Goal: Information Seeking & Learning: Learn about a topic

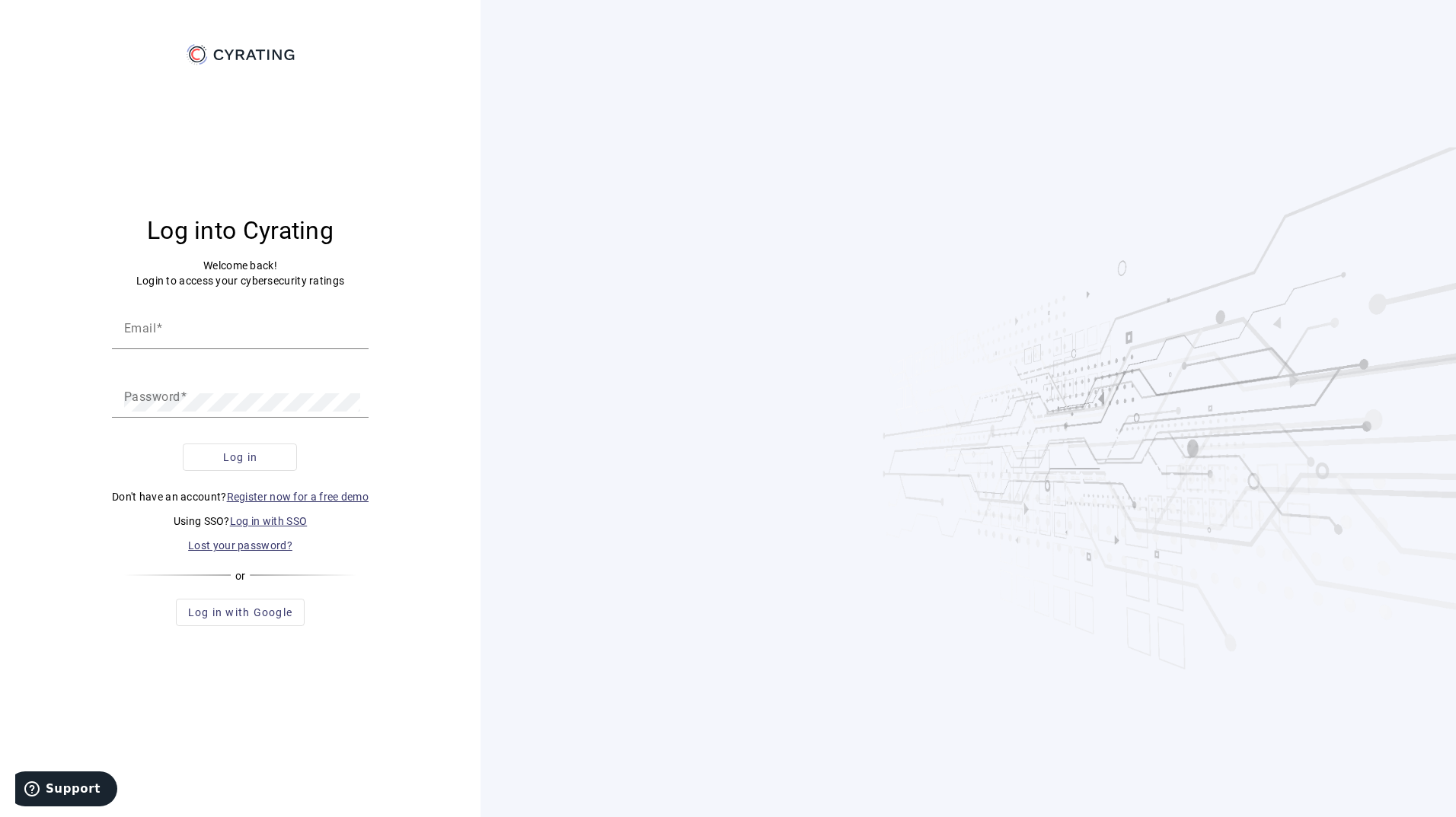
click at [284, 515] on link "Log in with SSO" at bounding box center [268, 521] width 77 height 12
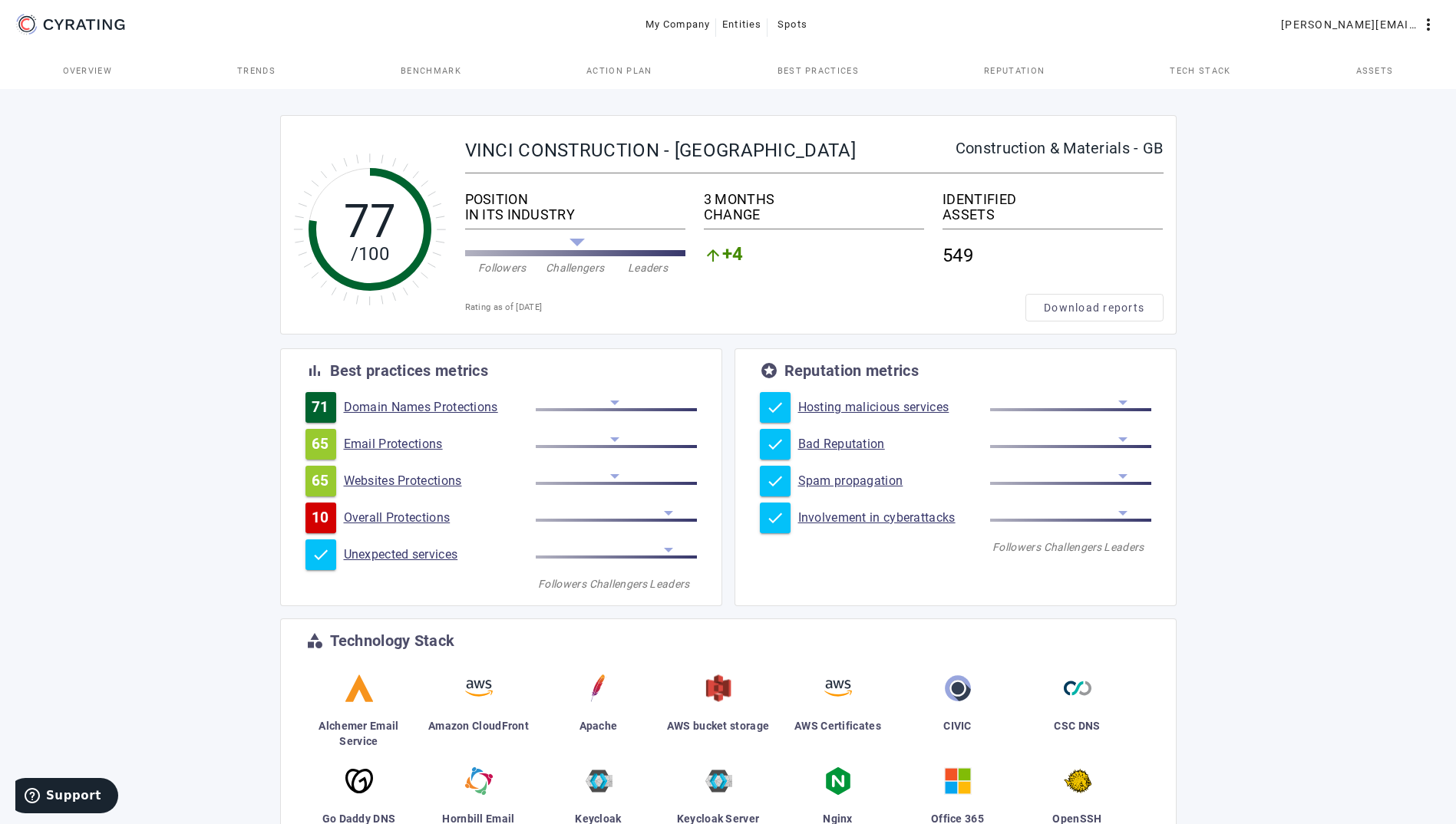
click at [439, 445] on link "Email Protections" at bounding box center [440, 445] width 192 height 16
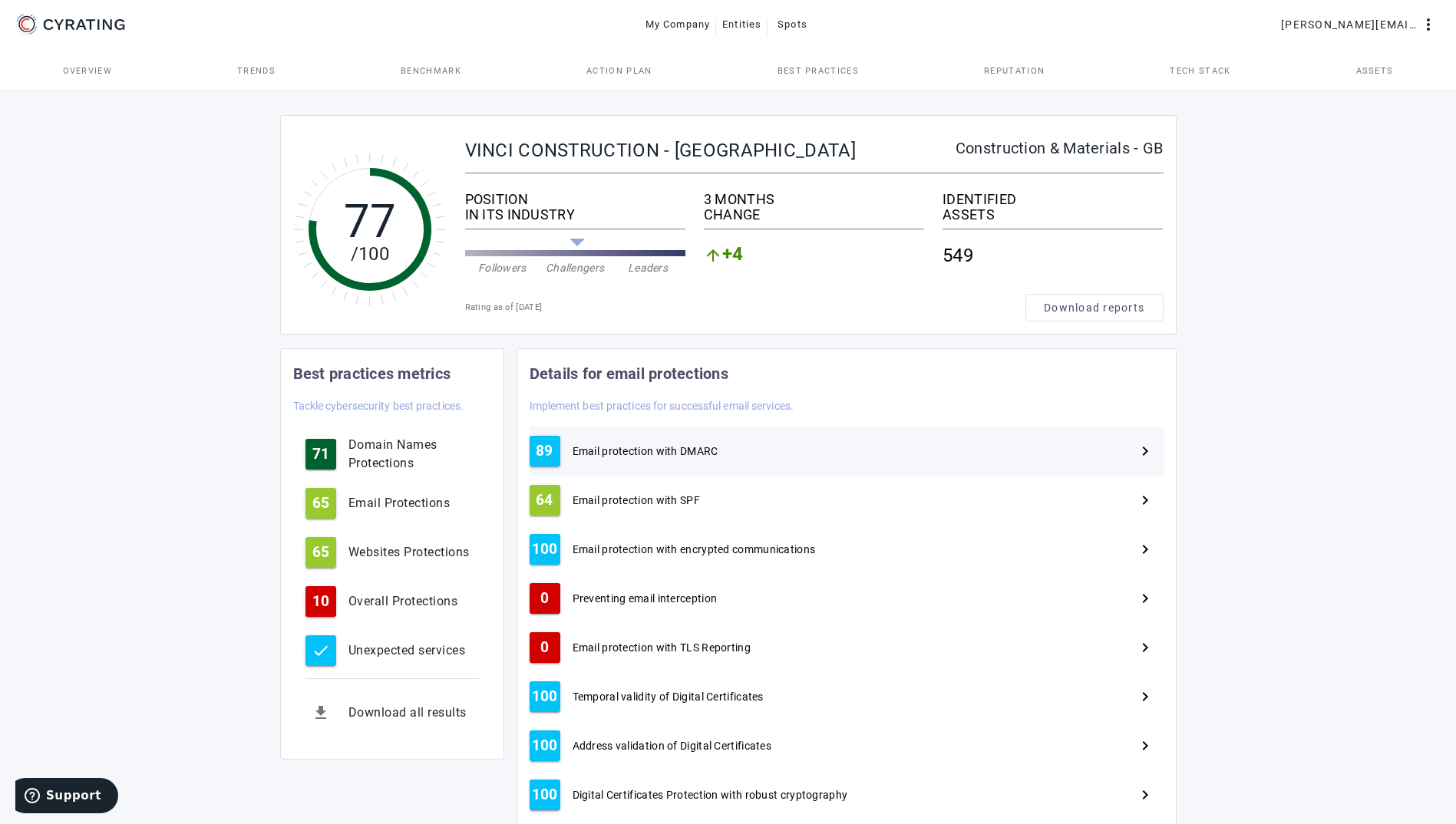
click at [660, 449] on span "Email protection with DMARC" at bounding box center [646, 451] width 146 height 16
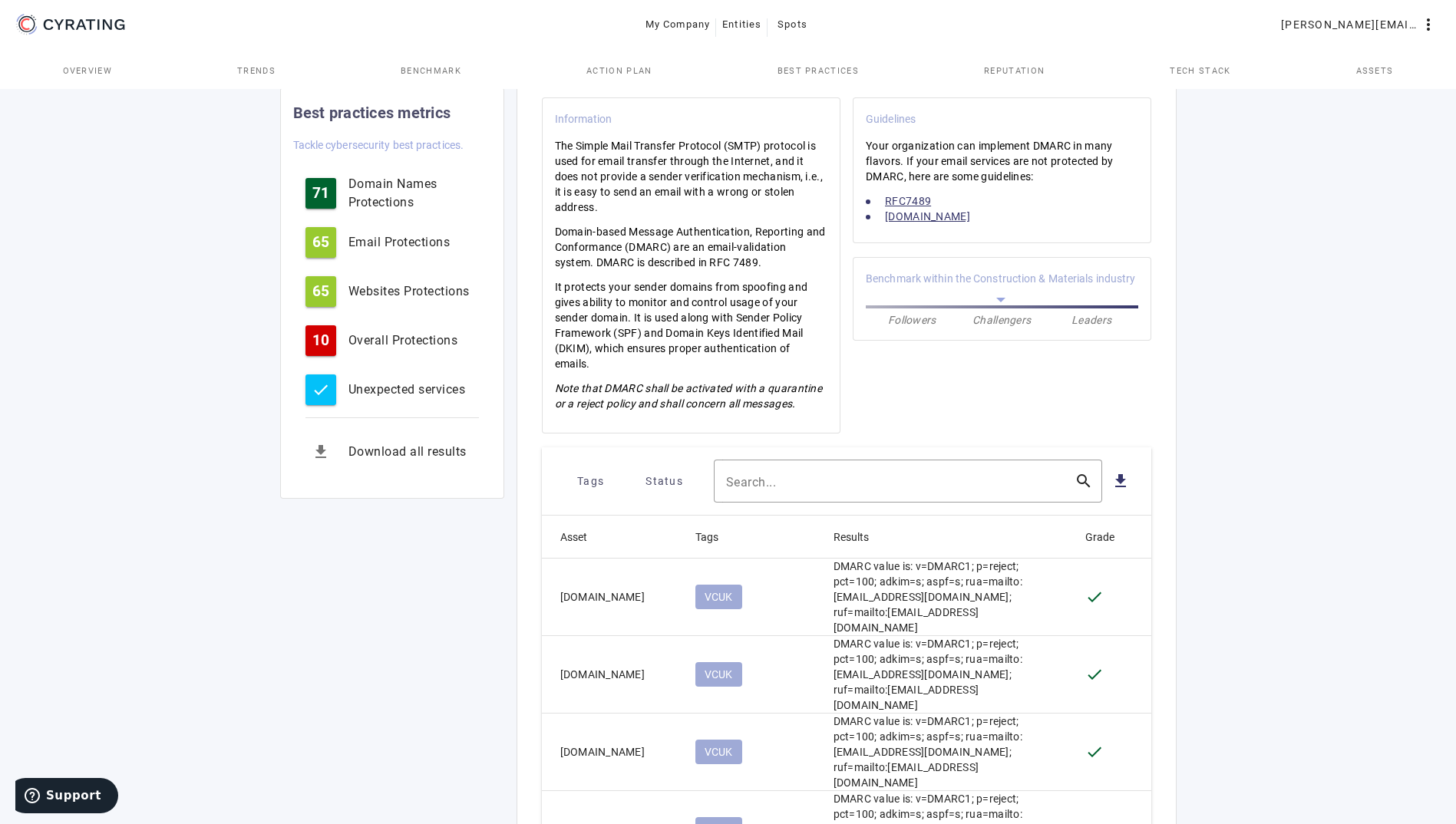
scroll to position [321, 0]
click at [592, 474] on span "Tags" at bounding box center [590, 480] width 27 height 25
click at [1249, 466] on div at bounding box center [728, 412] width 1456 height 824
click at [990, 481] on input "Search..." at bounding box center [894, 480] width 336 height 19
click at [669, 477] on span "Status" at bounding box center [664, 480] width 37 height 25
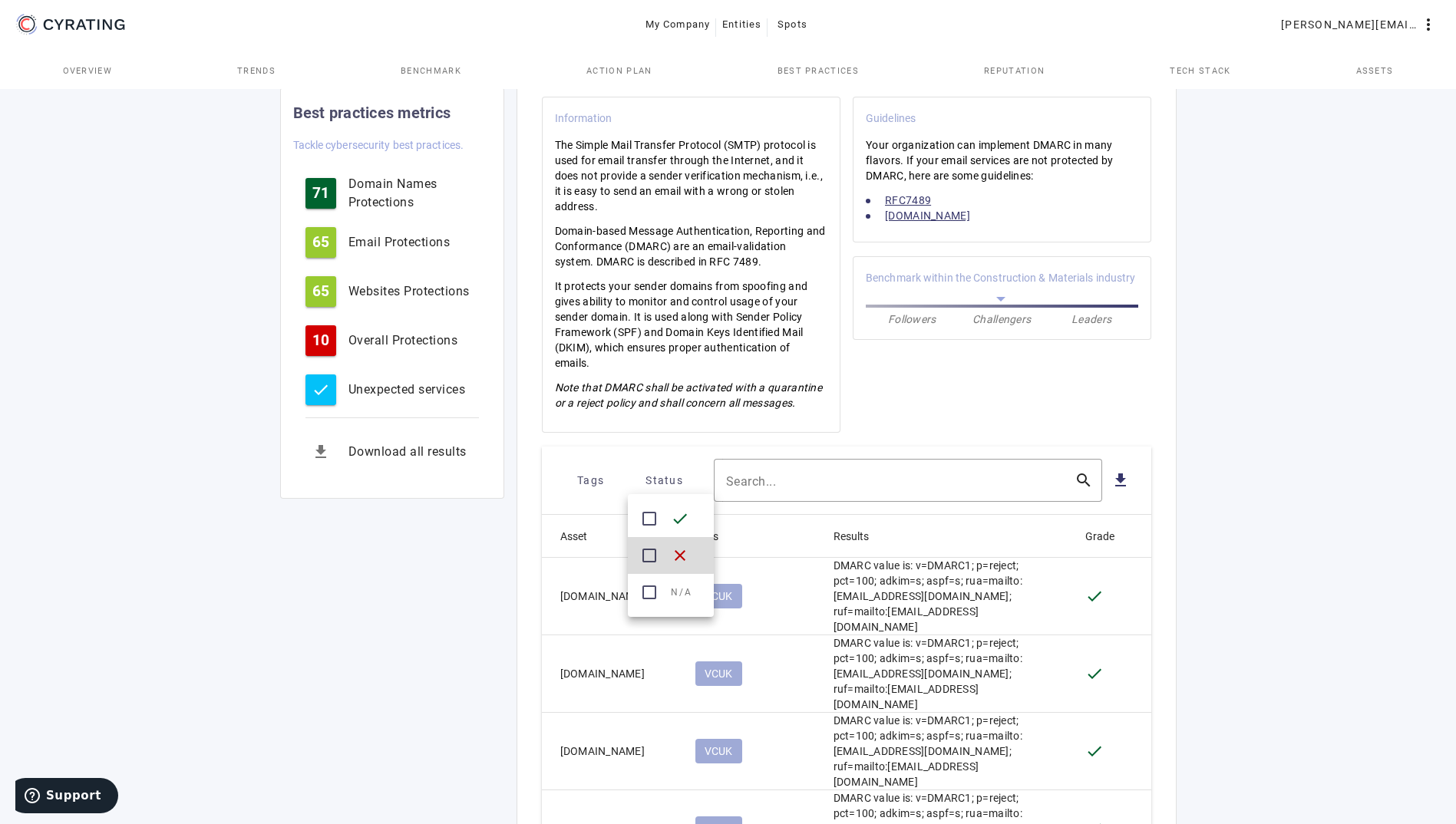
click at [652, 551] on mat-icon "check_box_outline_blank" at bounding box center [649, 555] width 19 height 19
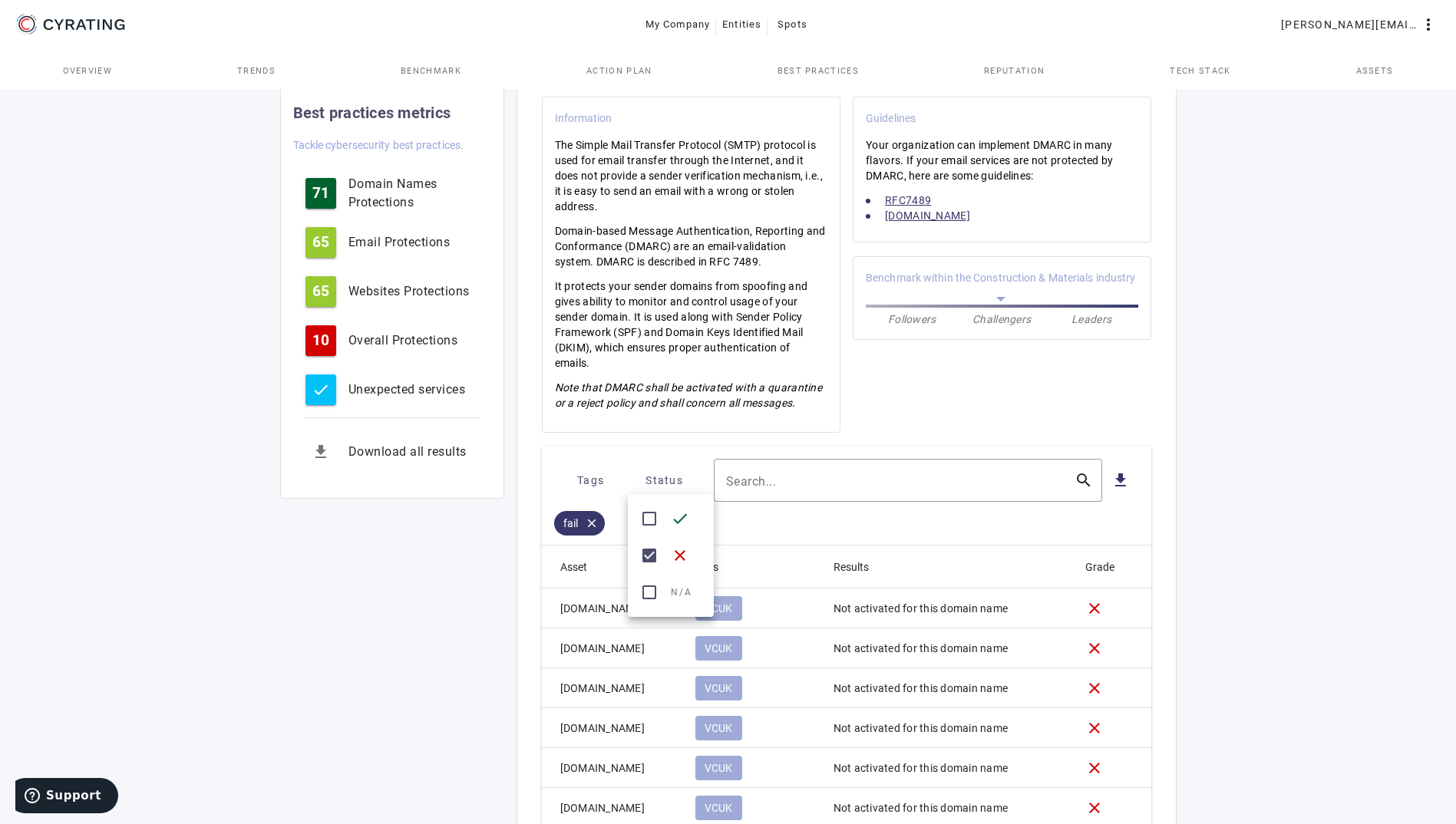
click at [1225, 447] on div at bounding box center [728, 412] width 1456 height 824
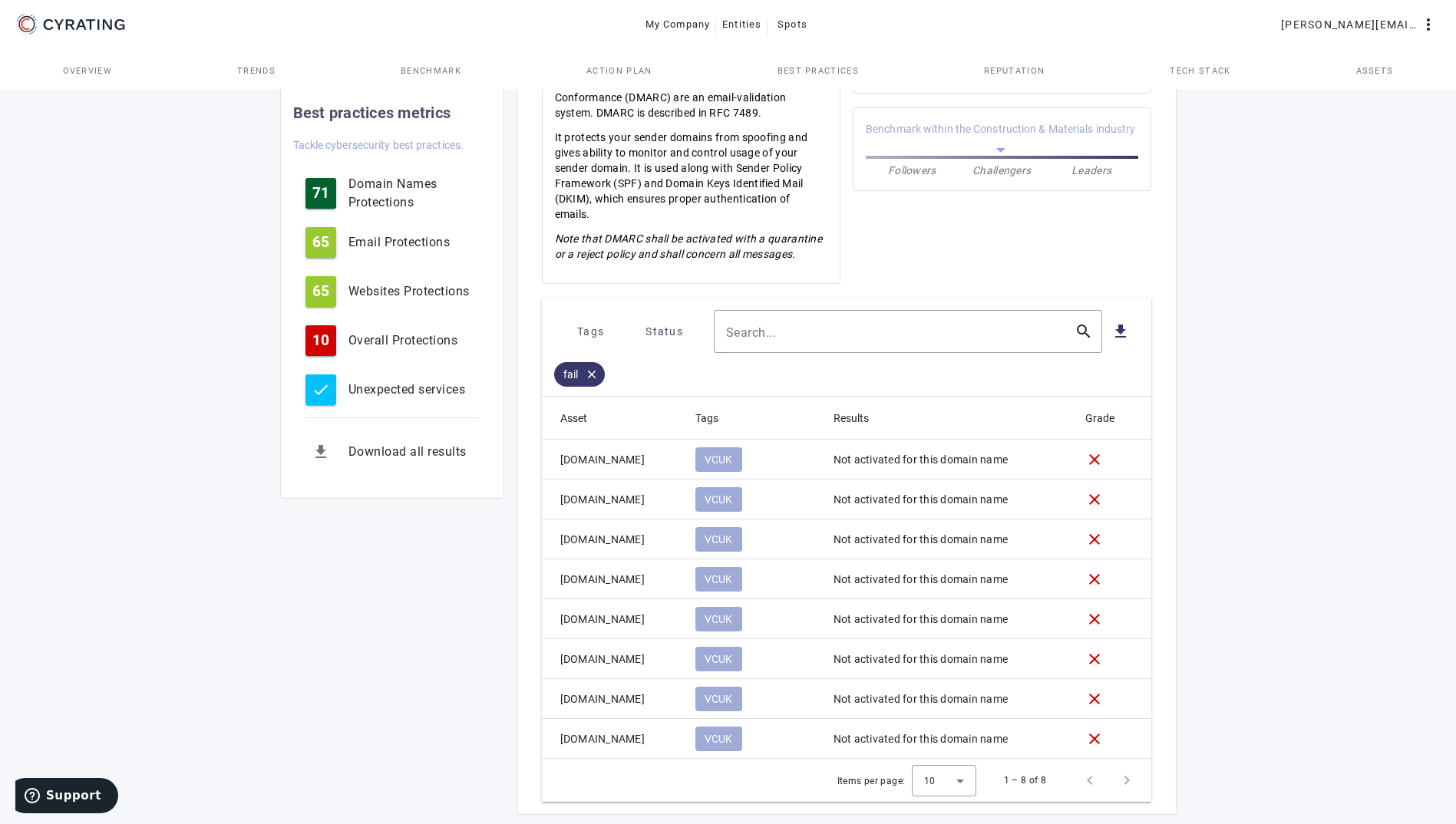
scroll to position [475, 0]
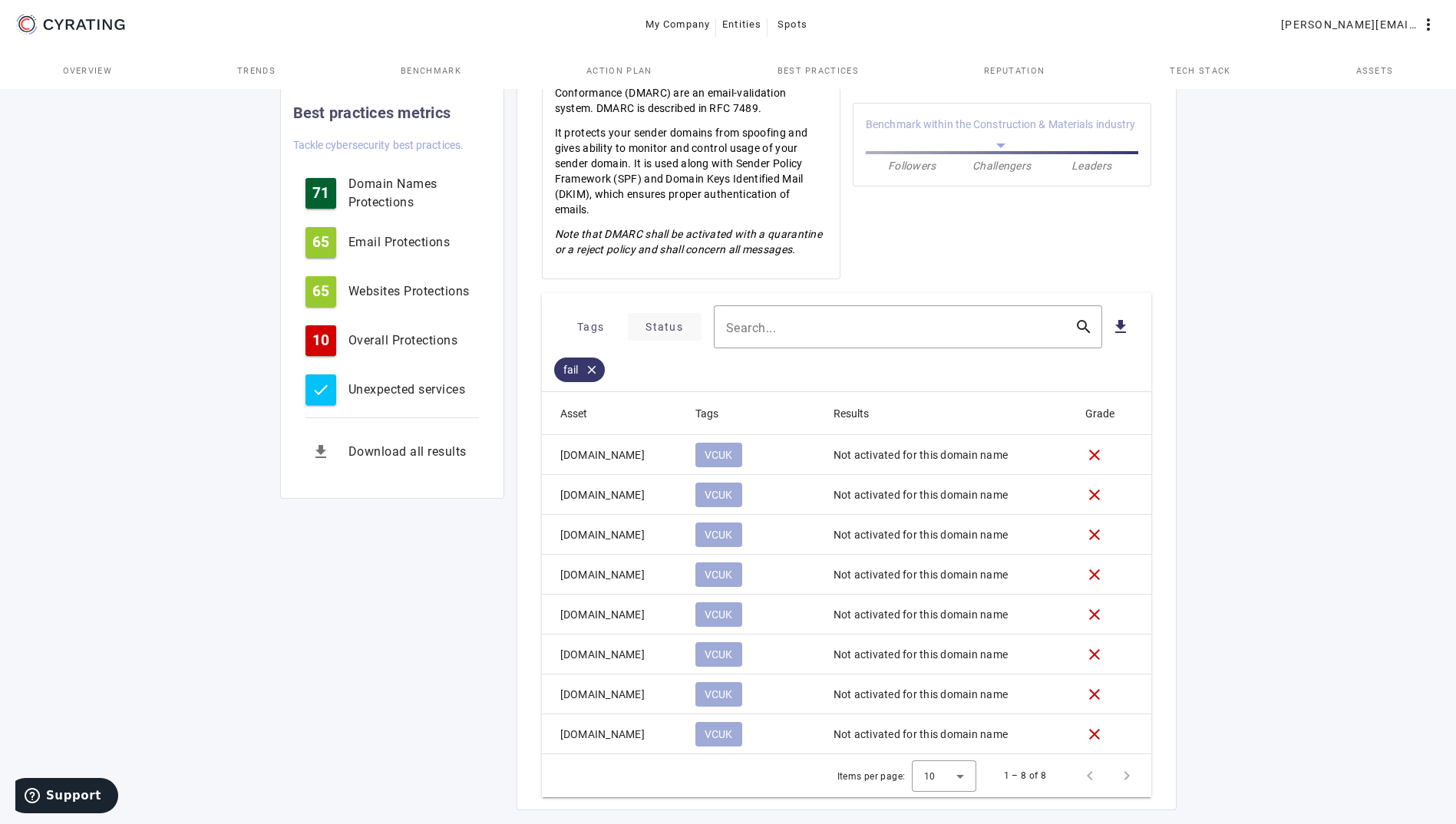
click at [670, 327] on span "Status" at bounding box center [664, 326] width 37 height 25
click at [653, 400] on mat-icon "check_box" at bounding box center [649, 402] width 19 height 19
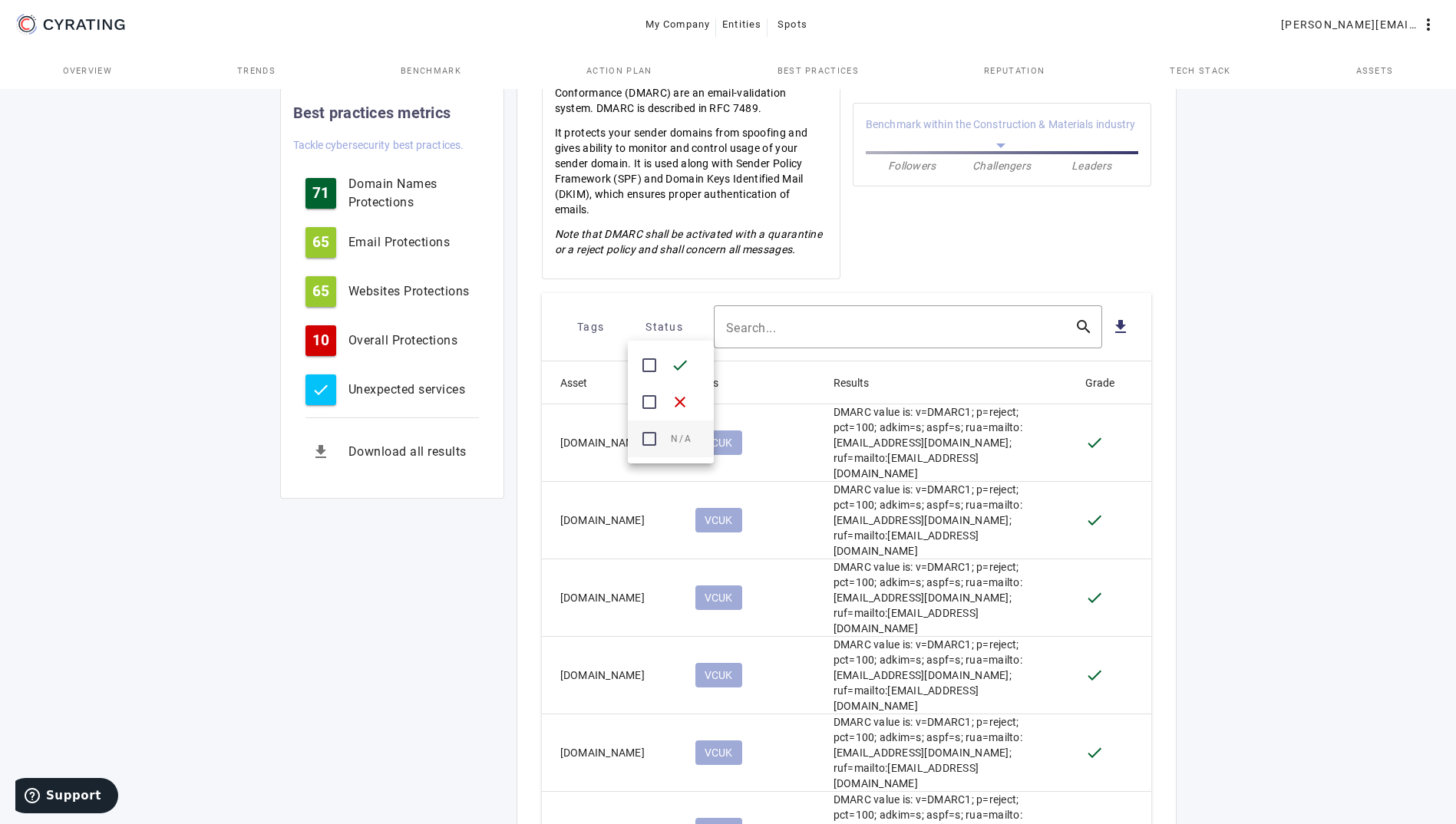
click at [653, 439] on mat-icon "check_box_outline_blank" at bounding box center [649, 439] width 19 height 19
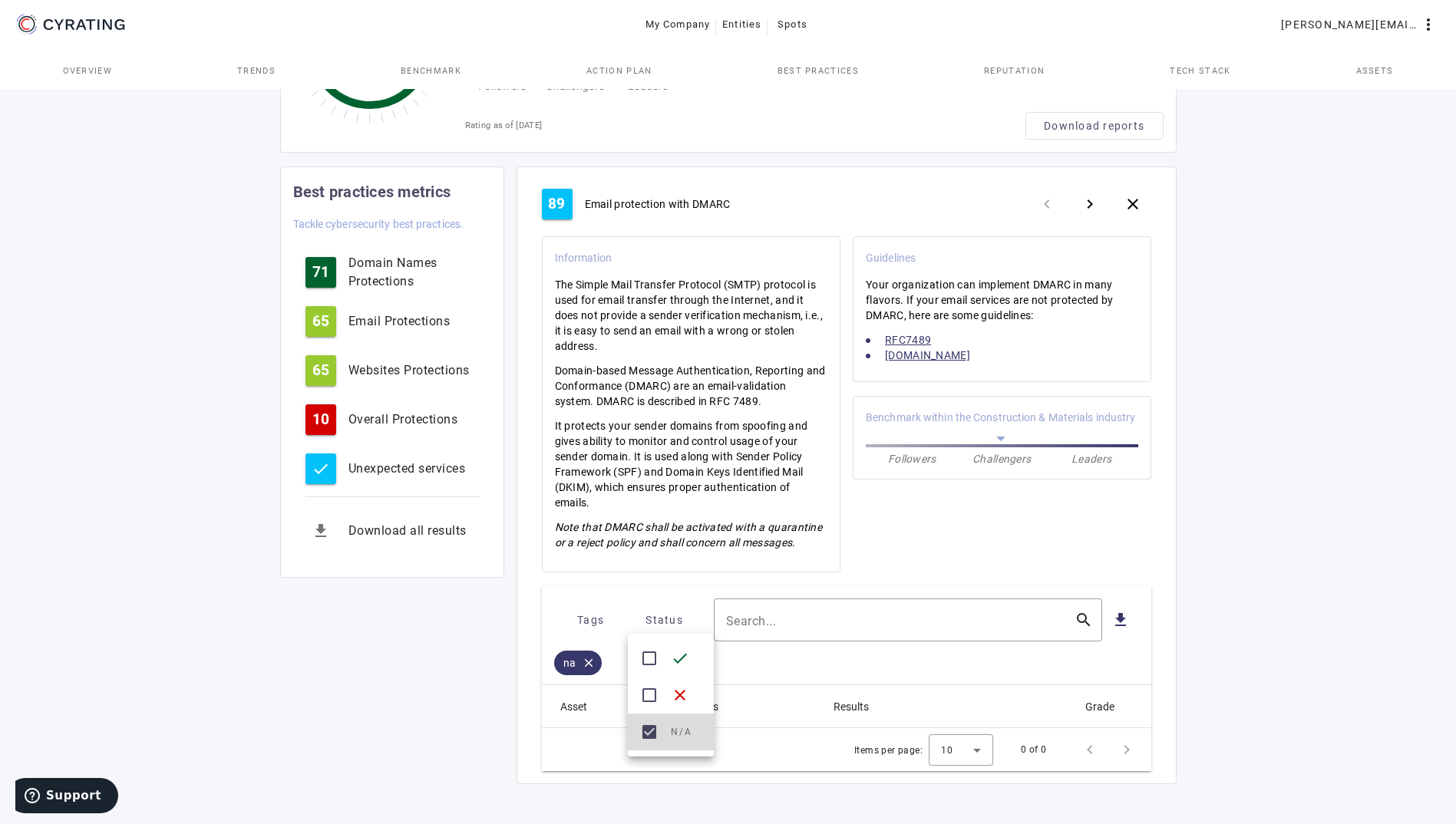
scroll to position [182, 0]
click at [651, 733] on mat-icon "check_box" at bounding box center [649, 731] width 19 height 19
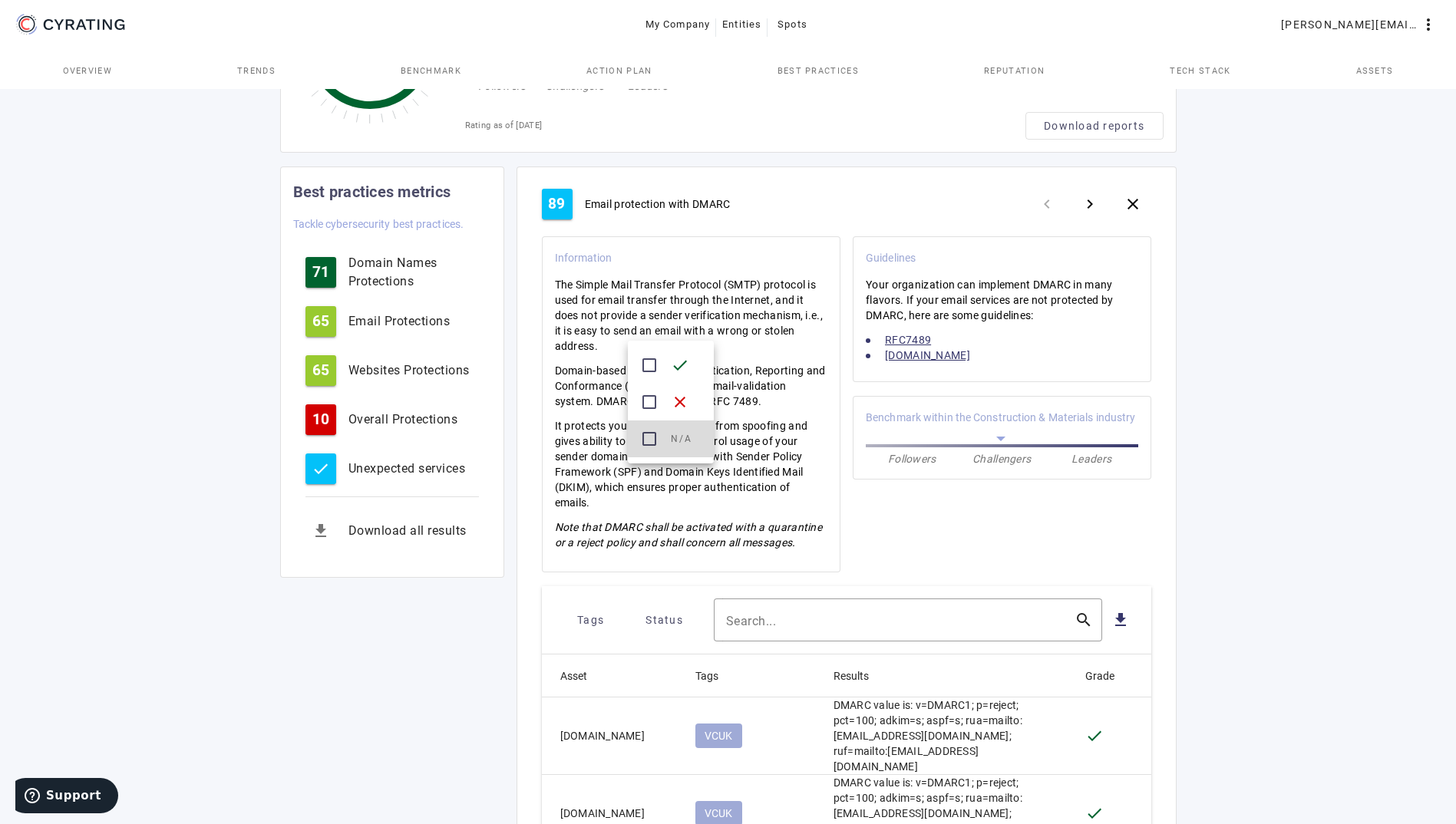
scroll to position [475, 0]
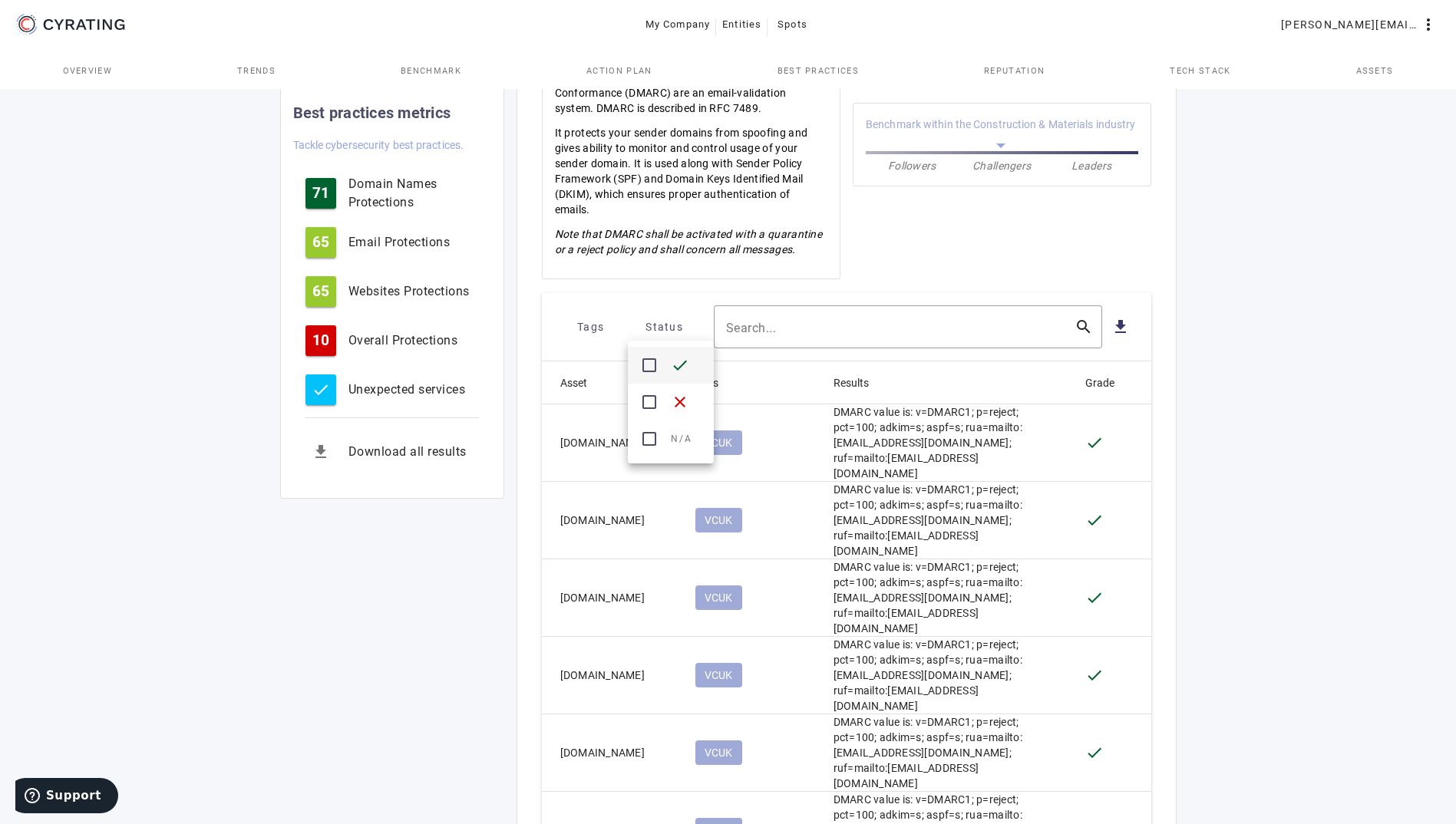
click at [651, 362] on mat-icon "check_box_outline_blank" at bounding box center [649, 365] width 19 height 19
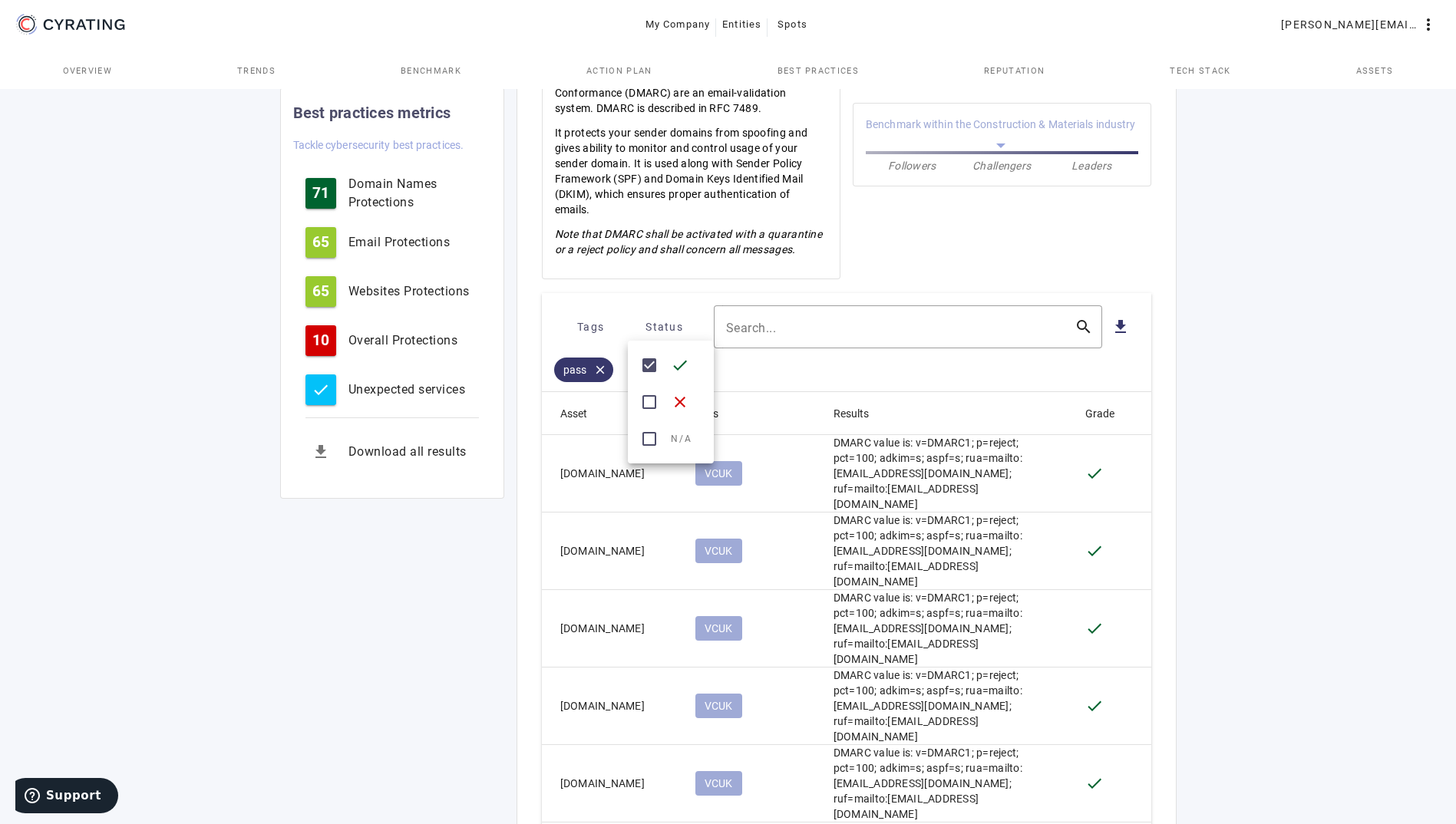
click at [876, 320] on div at bounding box center [728, 412] width 1456 height 824
click at [876, 320] on input "Search..." at bounding box center [894, 326] width 336 height 19
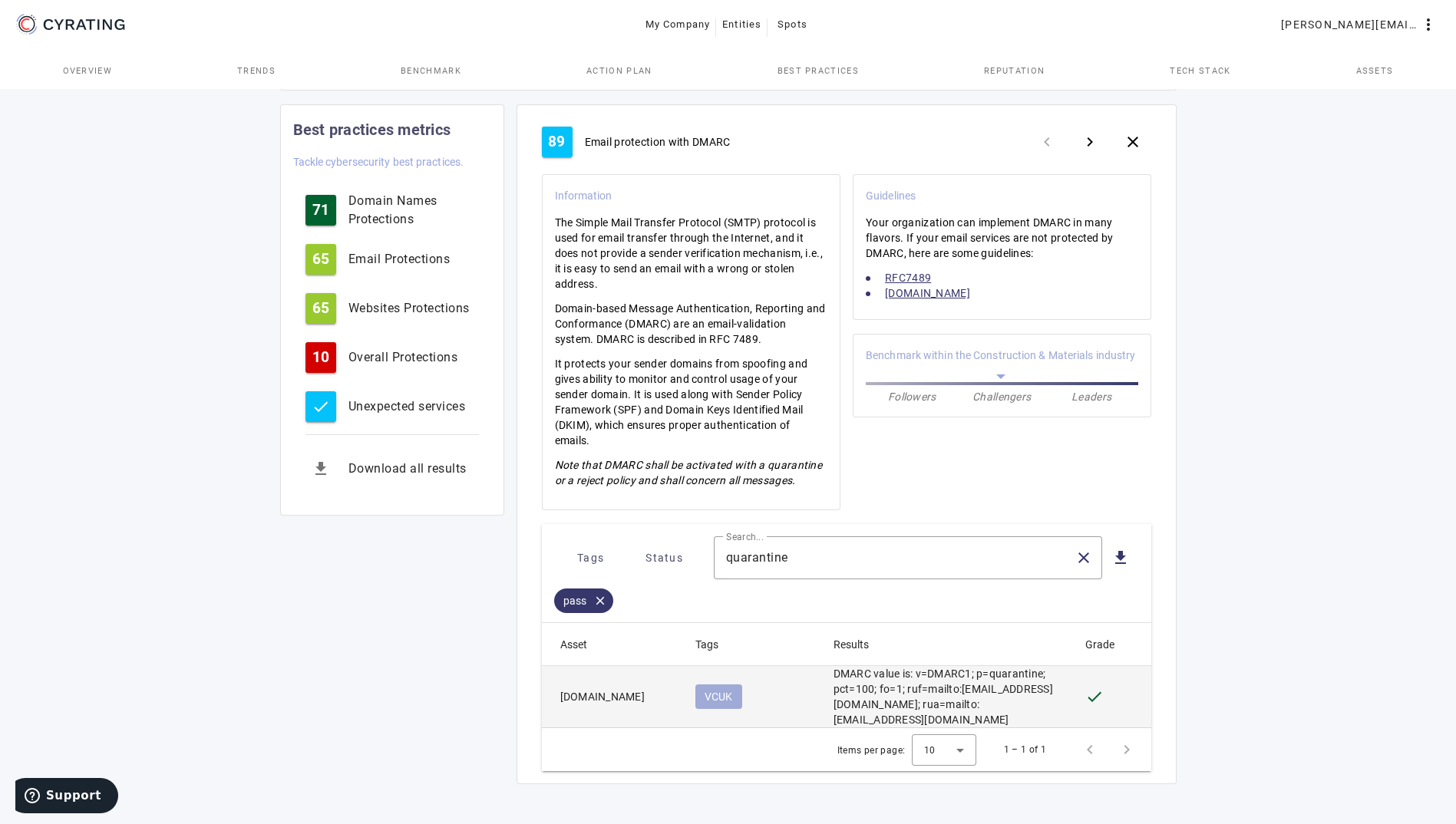
drag, startPoint x: 664, startPoint y: 695, endPoint x: 554, endPoint y: 700, distance: 110.1
click at [554, 700] on mat-cell "[DOMAIN_NAME]" at bounding box center [612, 697] width 141 height 62
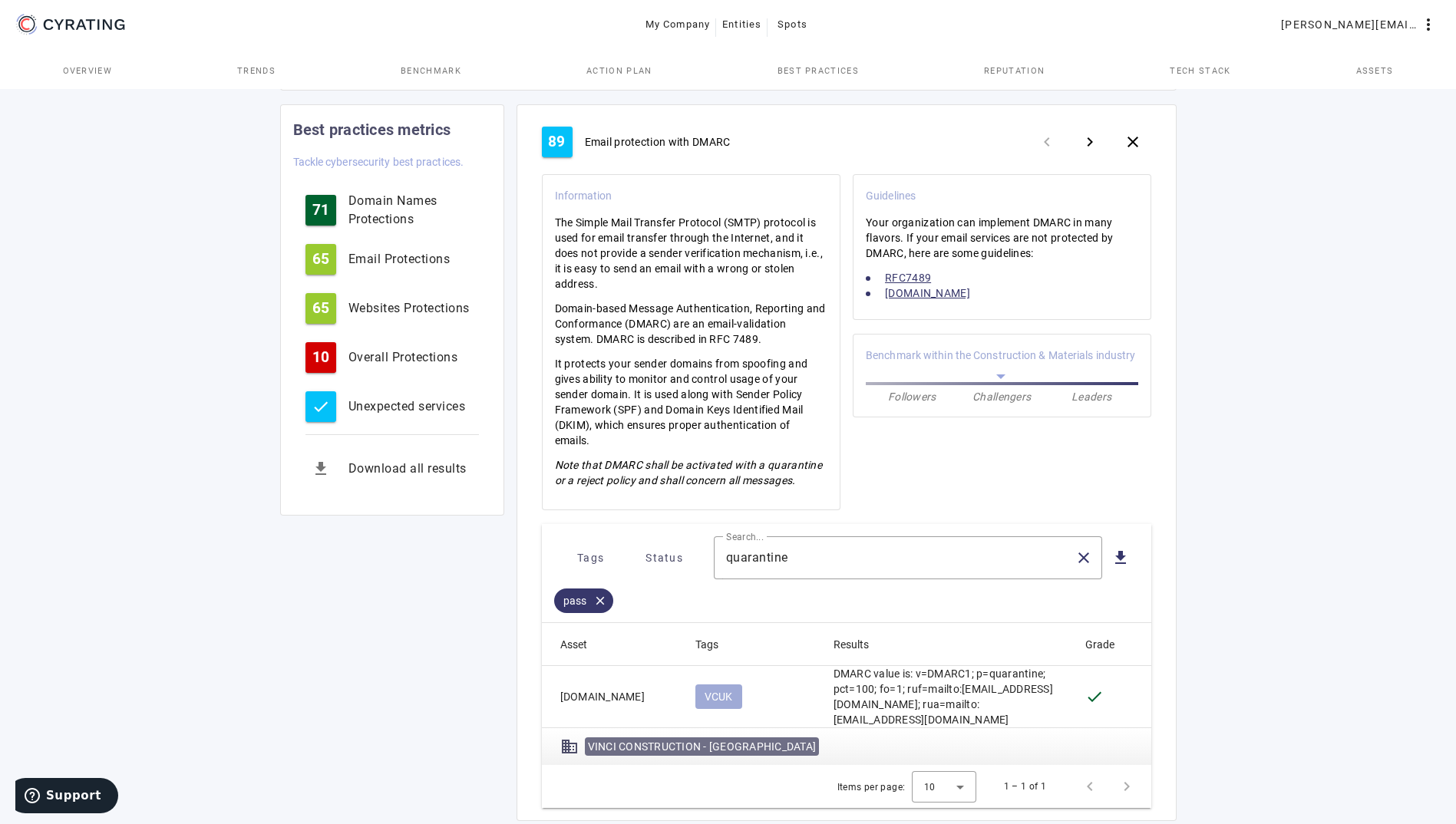
copy mat-cell "[DOMAIN_NAME]"
click at [678, 556] on span "Status" at bounding box center [664, 558] width 37 height 25
click at [646, 630] on mat-icon "check_box_outline_blank" at bounding box center [649, 633] width 19 height 19
click at [656, 594] on mat-icon "check_box" at bounding box center [649, 596] width 19 height 19
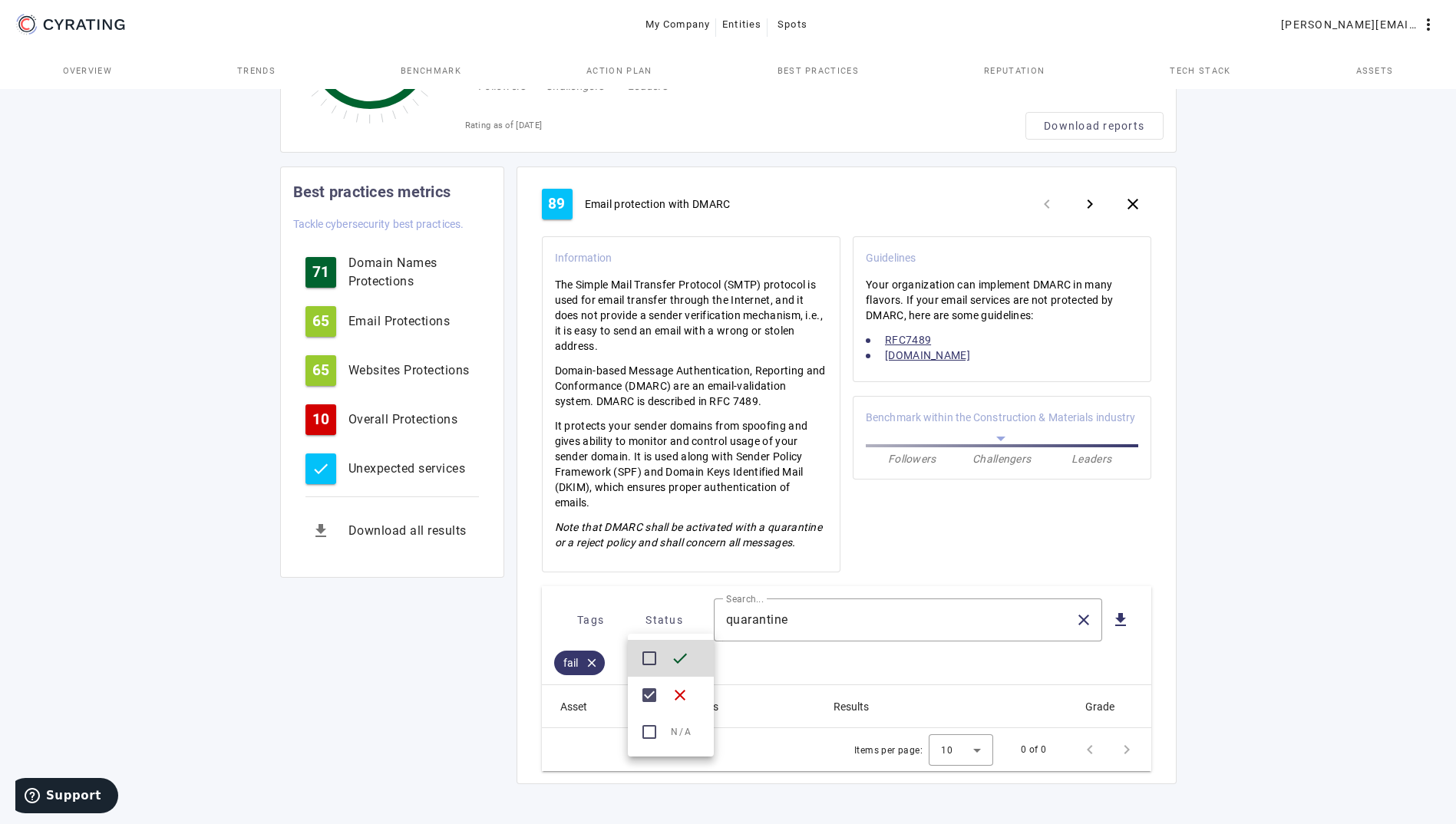
scroll to position [182, 0]
click at [828, 610] on div at bounding box center [728, 412] width 1456 height 824
click at [795, 619] on input "quarantine" at bounding box center [894, 620] width 336 height 19
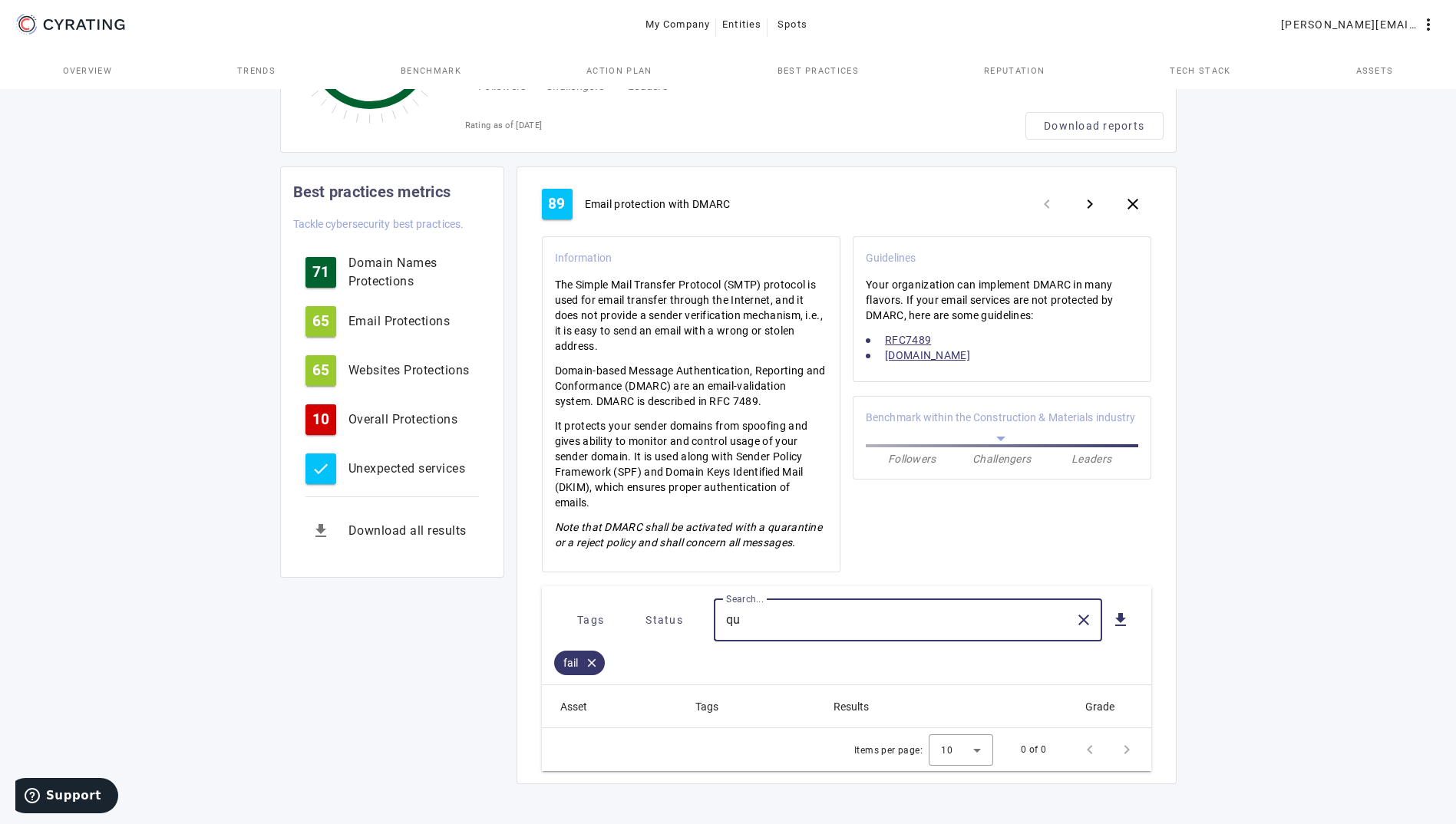
type input "q"
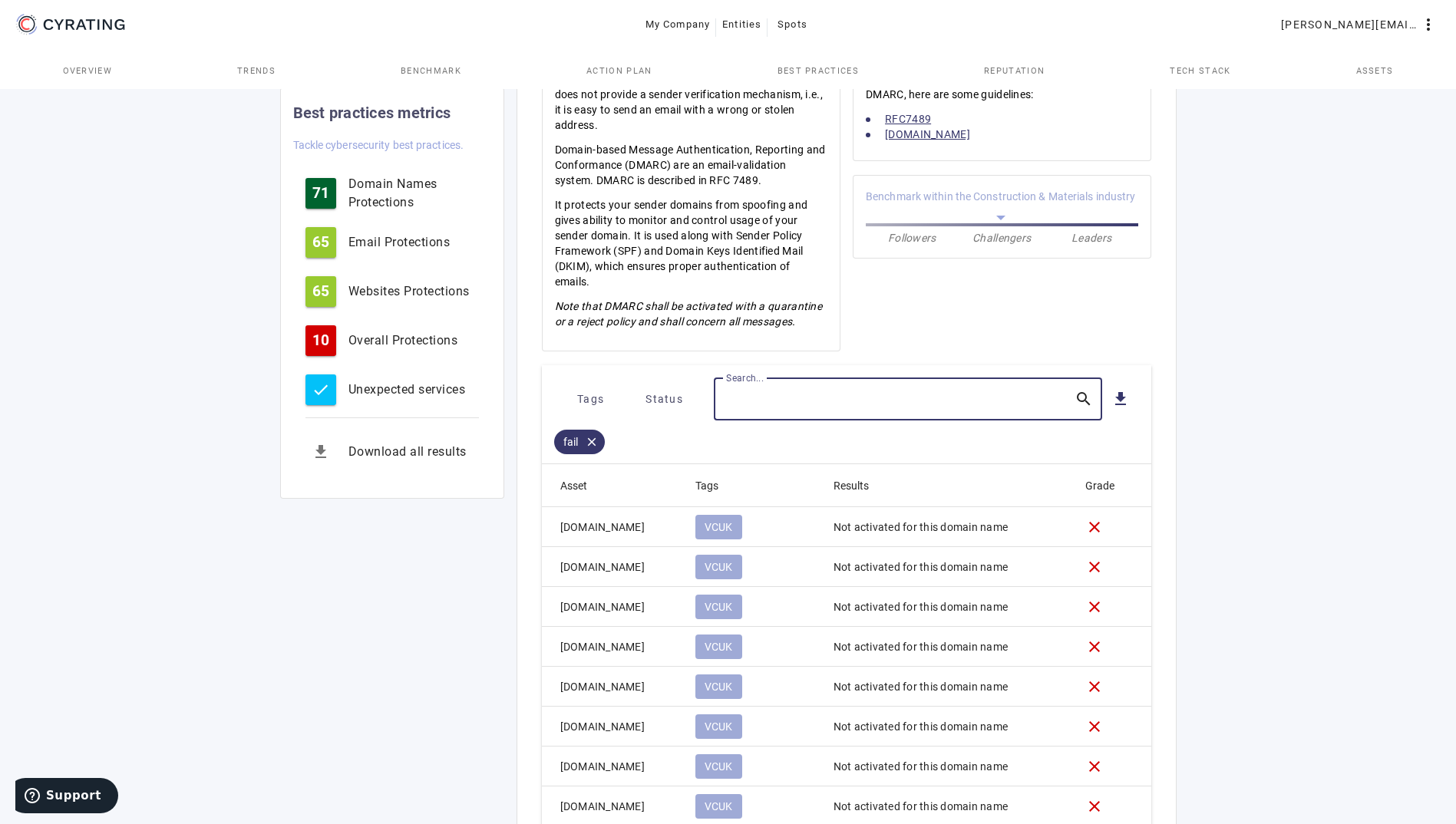
scroll to position [501, 0]
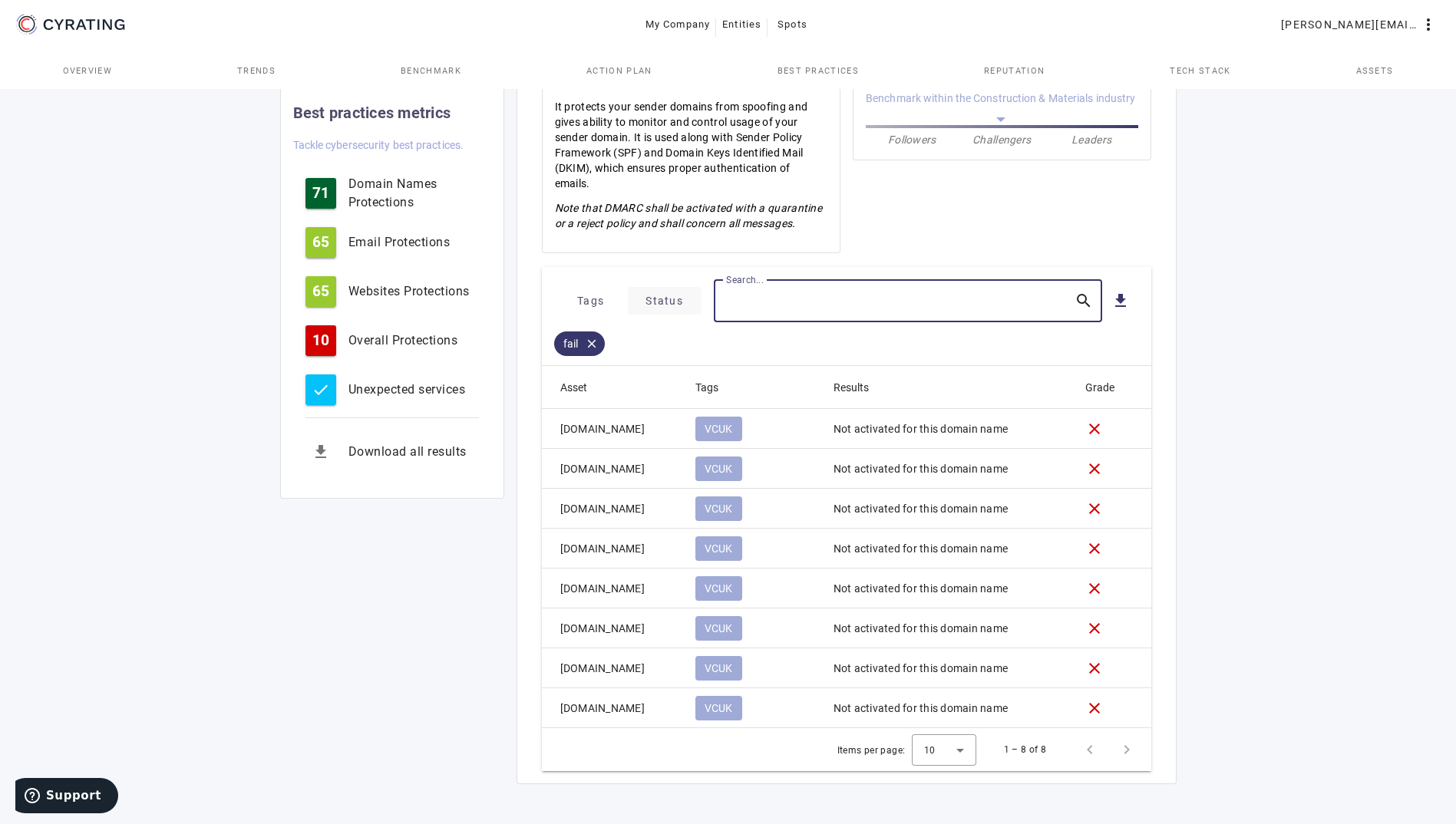
click at [676, 300] on span "Status" at bounding box center [664, 301] width 37 height 25
click at [651, 332] on mat-icon "check_box_outline_blank" at bounding box center [649, 339] width 19 height 19
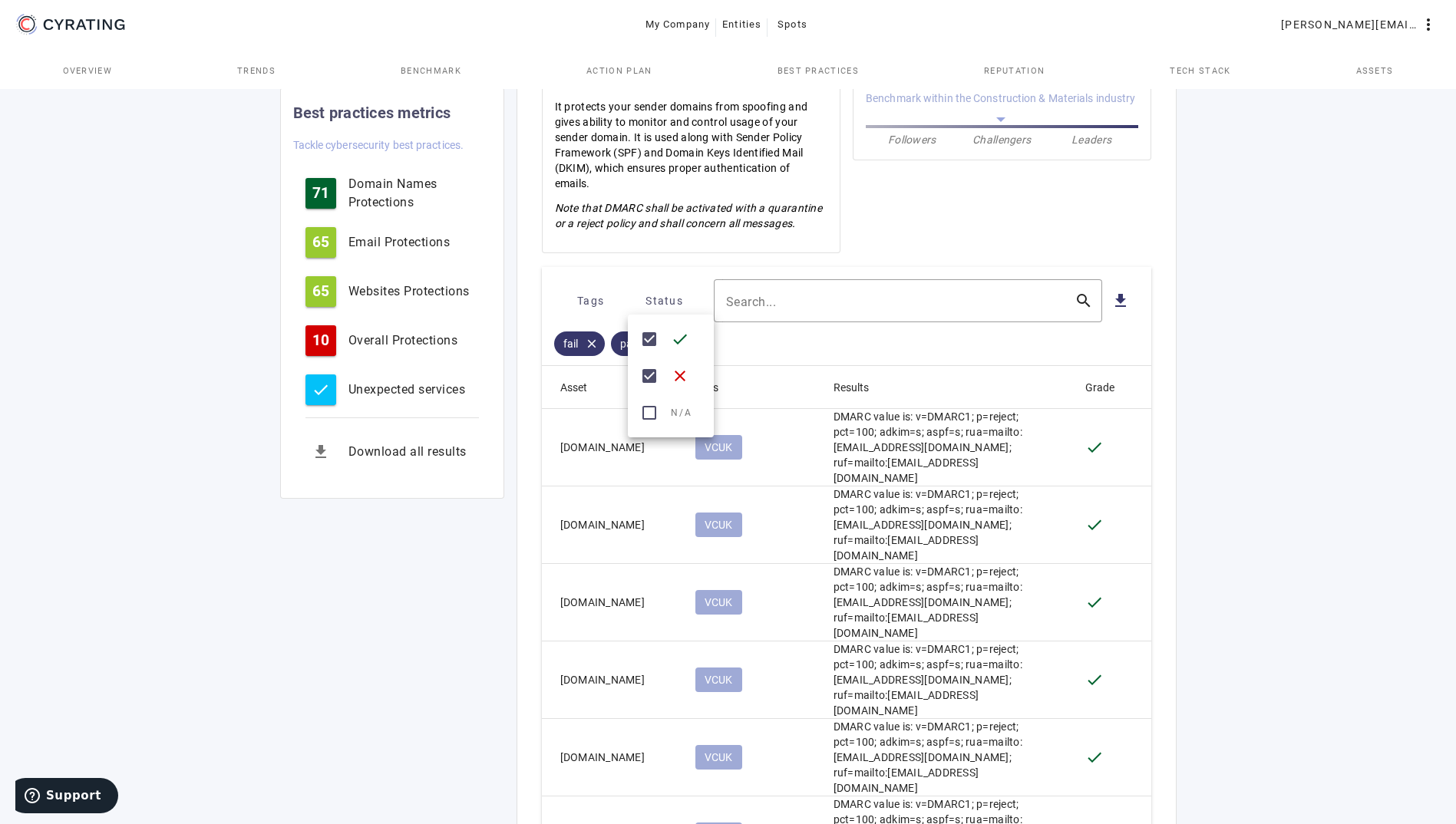
click at [797, 299] on div at bounding box center [728, 412] width 1456 height 824
click at [797, 299] on input "Search..." at bounding box center [894, 301] width 336 height 19
type input "quarantine"
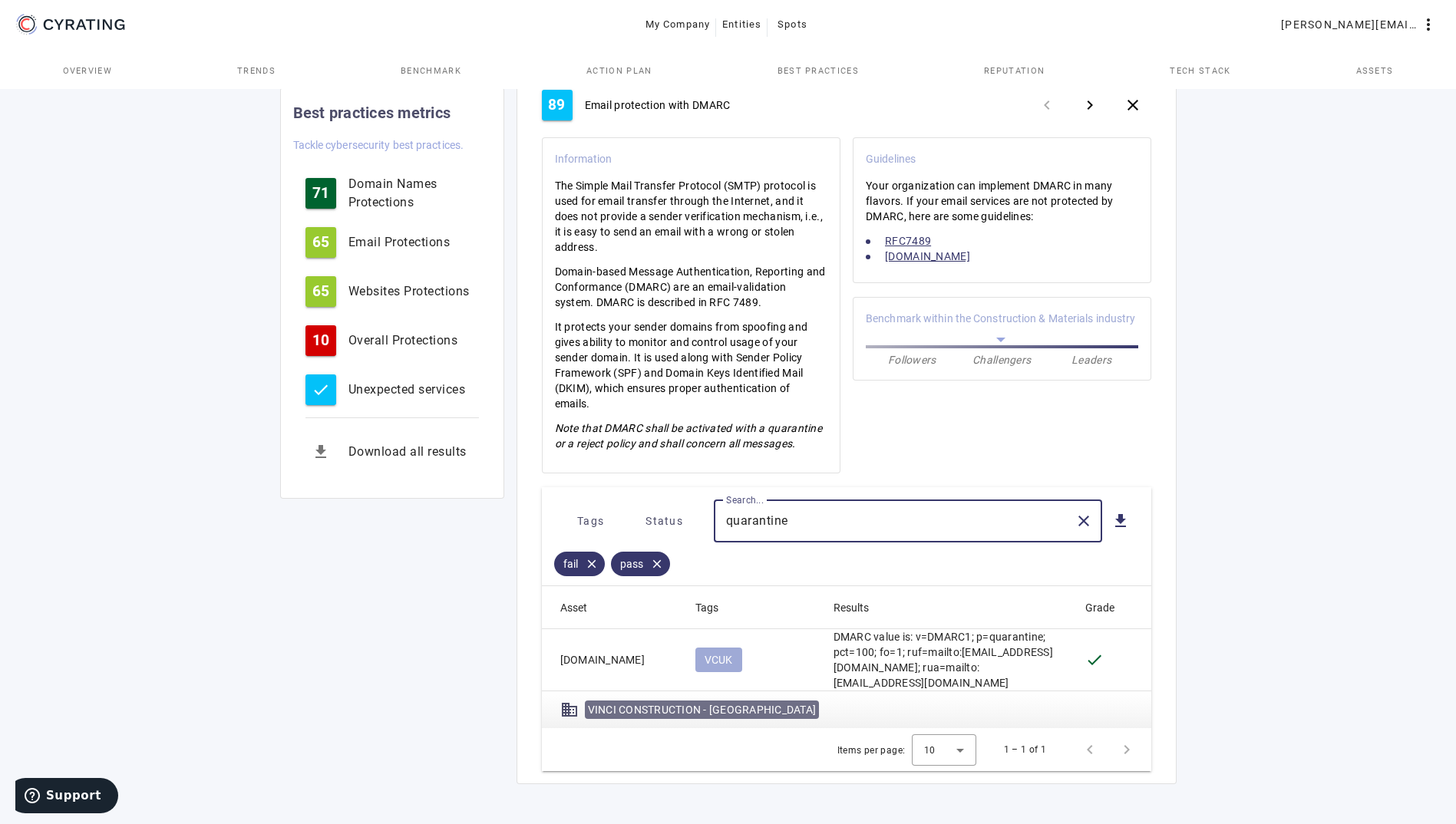
scroll to position [281, 0]
